Goal: Transaction & Acquisition: Obtain resource

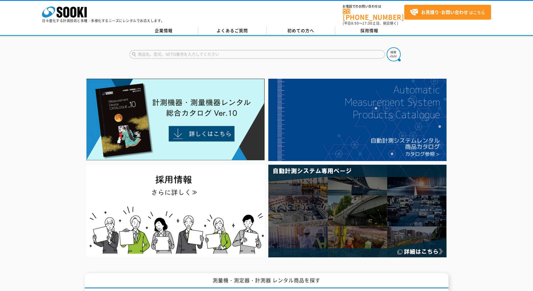
click at [176, 52] on input "text" at bounding box center [258, 54] width 256 height 8
type input "キャスポル"
click at [393, 52] on img at bounding box center [394, 54] width 14 height 14
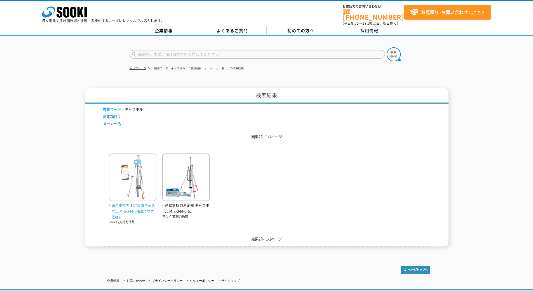
click at [140, 202] on span "簡易支持力測定装置キャスポル MIS-244-0-63(スマホ仕様)" at bounding box center [133, 210] width 48 height 17
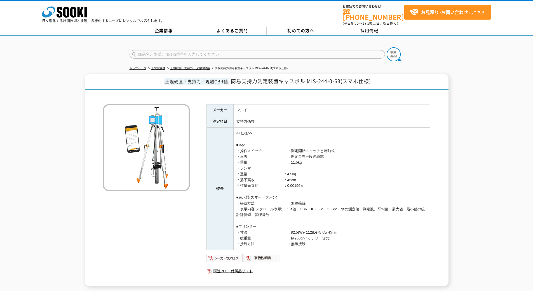
click at [228, 255] on img at bounding box center [225, 257] width 37 height 9
